Goal: Check status: Check status

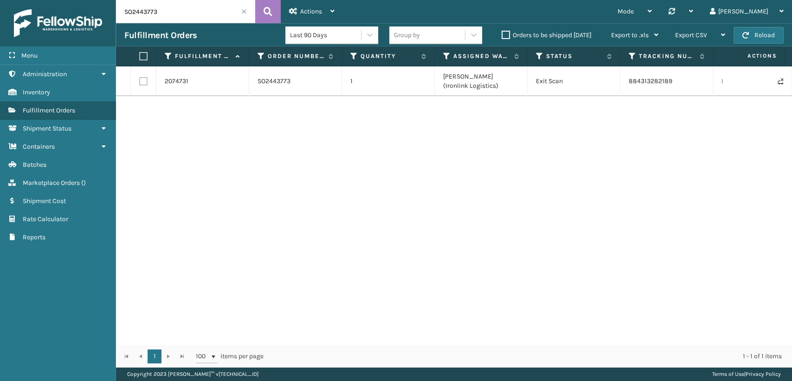
drag, startPoint x: 209, startPoint y: 8, endPoint x: 24, endPoint y: 16, distance: 185.8
click at [26, 0] on div "Menu Administration Inventory Fulfillment Orders Shipment Status Containers Bat…" at bounding box center [396, 0] width 792 height 0
paste input "7VDRIRDE"
type input "7VDRIRDE"
click at [243, 10] on span at bounding box center [244, 12] width 6 height 6
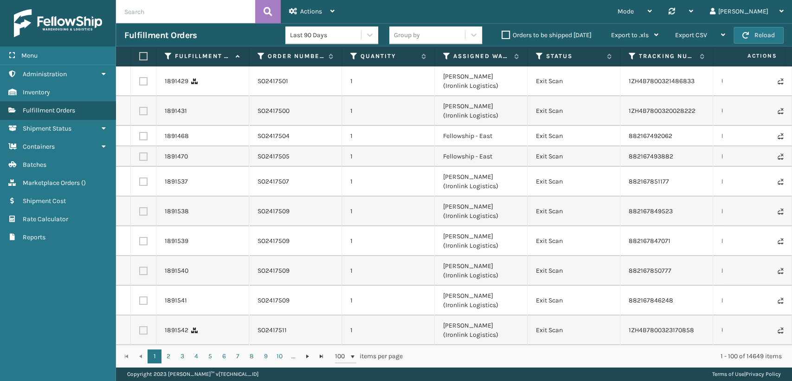
drag, startPoint x: 175, startPoint y: 12, endPoint x: 68, endPoint y: 19, distance: 107.0
click at [69, 0] on div "Menu Administration Inventory Fulfillment Orders Shipment Status Containers Bat…" at bounding box center [396, 0] width 792 height 0
paste input "5Z9IB8EG"
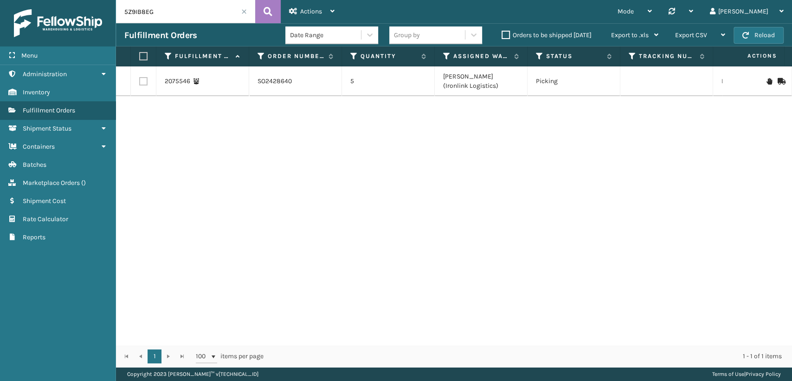
drag, startPoint x: 203, startPoint y: 19, endPoint x: 0, endPoint y: 3, distance: 203.9
click at [0, 0] on div "Menu Administration Inventory Fulfillment Orders Shipment Status Containers Bat…" at bounding box center [396, 0] width 792 height 0
paste input "R8WM82S"
drag, startPoint x: 166, startPoint y: 7, endPoint x: 0, endPoint y: 25, distance: 166.6
click at [0, 0] on div "Menu Administration Inventory Fulfillment Orders Shipment Status Containers Bat…" at bounding box center [396, 0] width 792 height 0
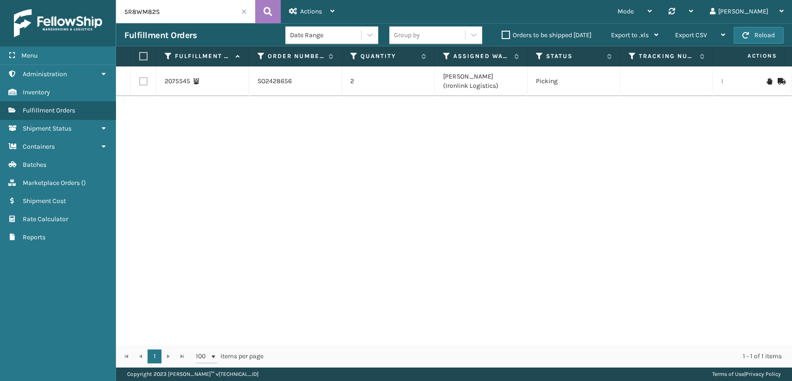
paste input "POX5VNG"
drag, startPoint x: 226, startPoint y: 9, endPoint x: 41, endPoint y: 8, distance: 184.7
click at [37, 0] on div "Menu Administration Inventory Fulfillment Orders Shipment Status Containers Bat…" at bounding box center [396, 0] width 792 height 0
paste input "6STVOESP"
drag, startPoint x: 196, startPoint y: 16, endPoint x: 39, endPoint y: 8, distance: 157.1
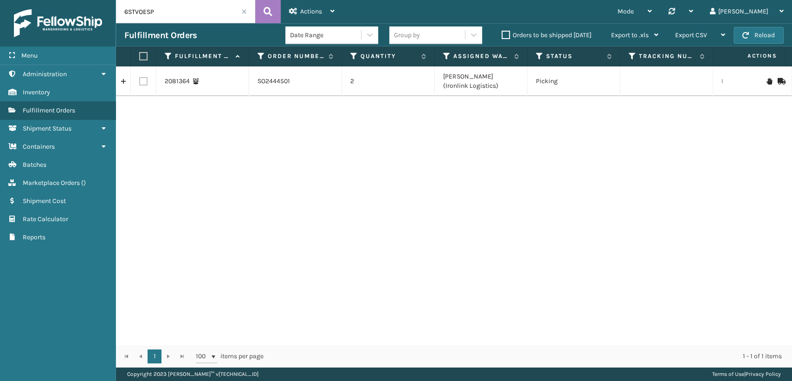
click at [39, 0] on div "Menu Administration Inventory Fulfillment Orders Shipment Status Containers Bat…" at bounding box center [396, 0] width 792 height 0
paste input "5Z9IB8EG"
drag, startPoint x: 681, startPoint y: 82, endPoint x: 629, endPoint y: 82, distance: 52.4
click at [629, 82] on td "034-1326068" at bounding box center [667, 81] width 93 height 30
copy td "034-1326068"
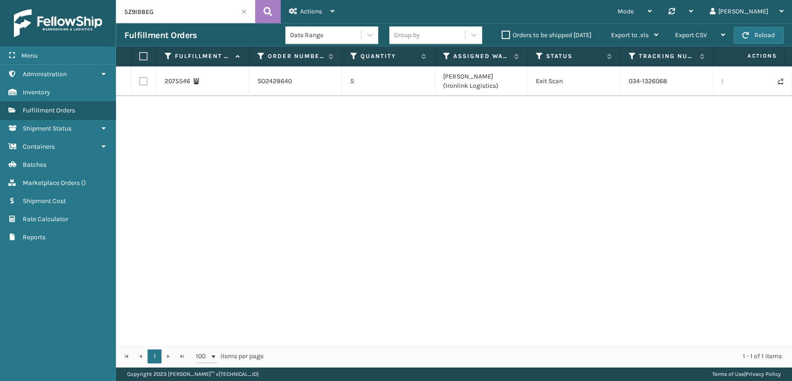
drag, startPoint x: 167, startPoint y: 12, endPoint x: 58, endPoint y: 17, distance: 108.3
click at [62, 0] on div "Menu Administration Inventory Fulfillment Orders Shipment Status Containers Bat…" at bounding box center [396, 0] width 792 height 0
paste input "R8WM82S"
drag, startPoint x: 668, startPoint y: 84, endPoint x: 628, endPoint y: 83, distance: 40.8
click at [628, 83] on td "[US_EMPLOYER_IDENTIFICATION_NUMBER]" at bounding box center [667, 81] width 93 height 30
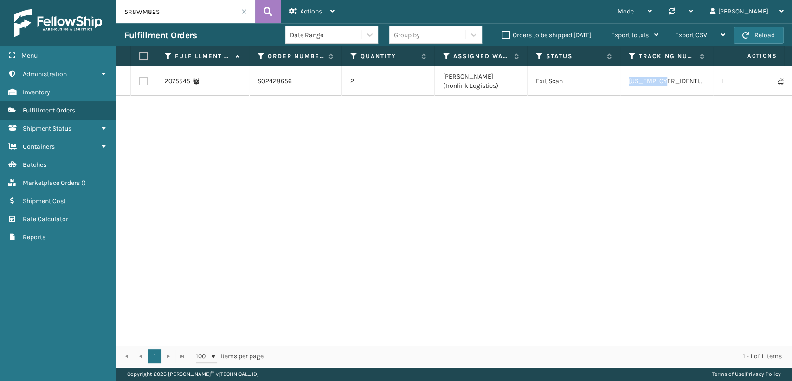
copy td "[US_EMPLOYER_IDENTIFICATION_NUMBER]"
drag, startPoint x: 169, startPoint y: 12, endPoint x: 0, endPoint y: 22, distance: 169.2
click at [2, 0] on div "Menu Administration Inventory Fulfillment Orders Shipment Status Containers Bat…" at bounding box center [396, 0] width 792 height 0
paste input "84RBJK"
drag, startPoint x: 170, startPoint y: 11, endPoint x: 78, endPoint y: 12, distance: 92.4
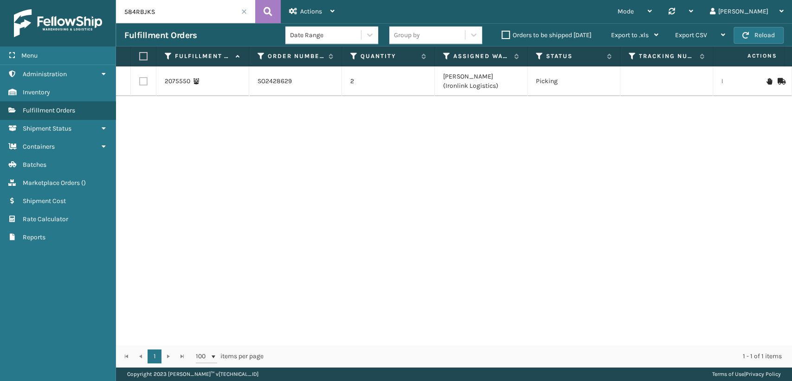
click at [81, 0] on div "Menu Administration Inventory Fulfillment Orders Shipment Status Containers Bat…" at bounding box center [396, 0] width 792 height 0
paste input "POX5VNG"
drag, startPoint x: 680, startPoint y: 85, endPoint x: 626, endPoint y: 79, distance: 54.6
click at [626, 79] on td "034-1326066" at bounding box center [667, 81] width 93 height 30
copy td "034-1326066"
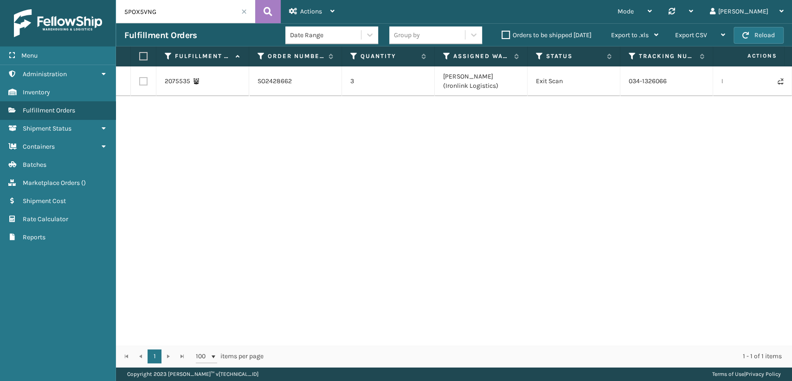
drag, startPoint x: 112, startPoint y: 3, endPoint x: 24, endPoint y: 2, distance: 87.7
click at [25, 0] on div "Menu Administration Inventory Fulfillment Orders Shipment Status Containers Bat…" at bounding box center [396, 0] width 792 height 0
paste input "4KVFGMNC"
type input "4KVFGMNC"
